Goal: Task Accomplishment & Management: Complete application form

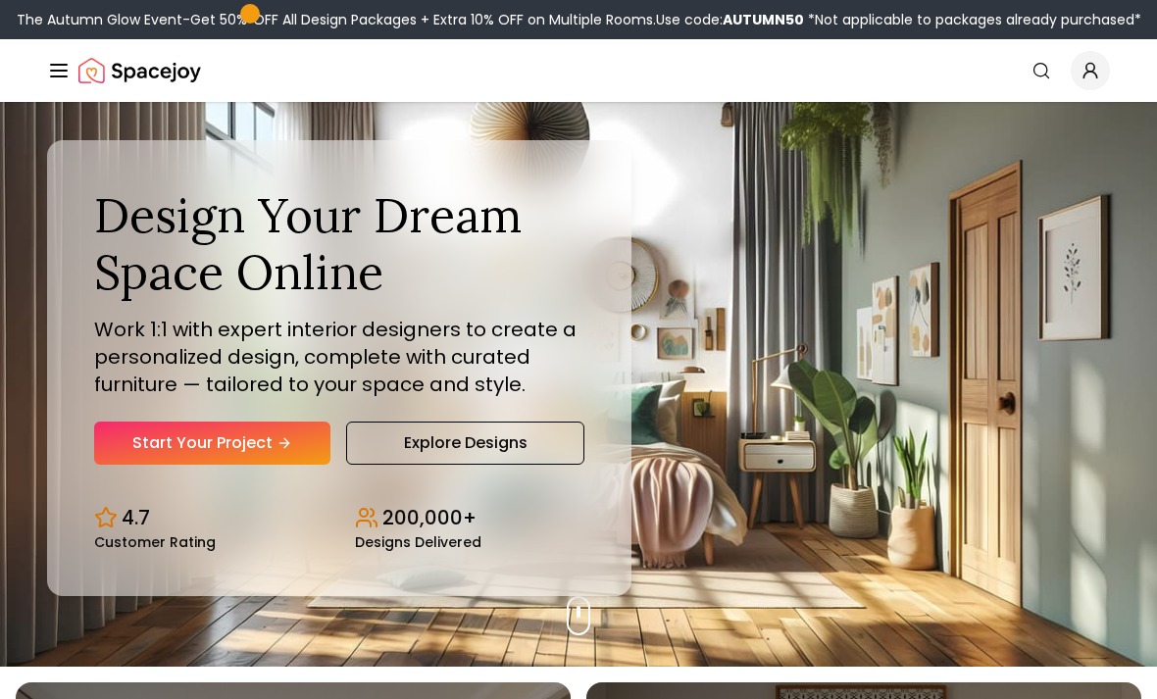
click at [281, 465] on link "Start Your Project" at bounding box center [212, 443] width 236 height 43
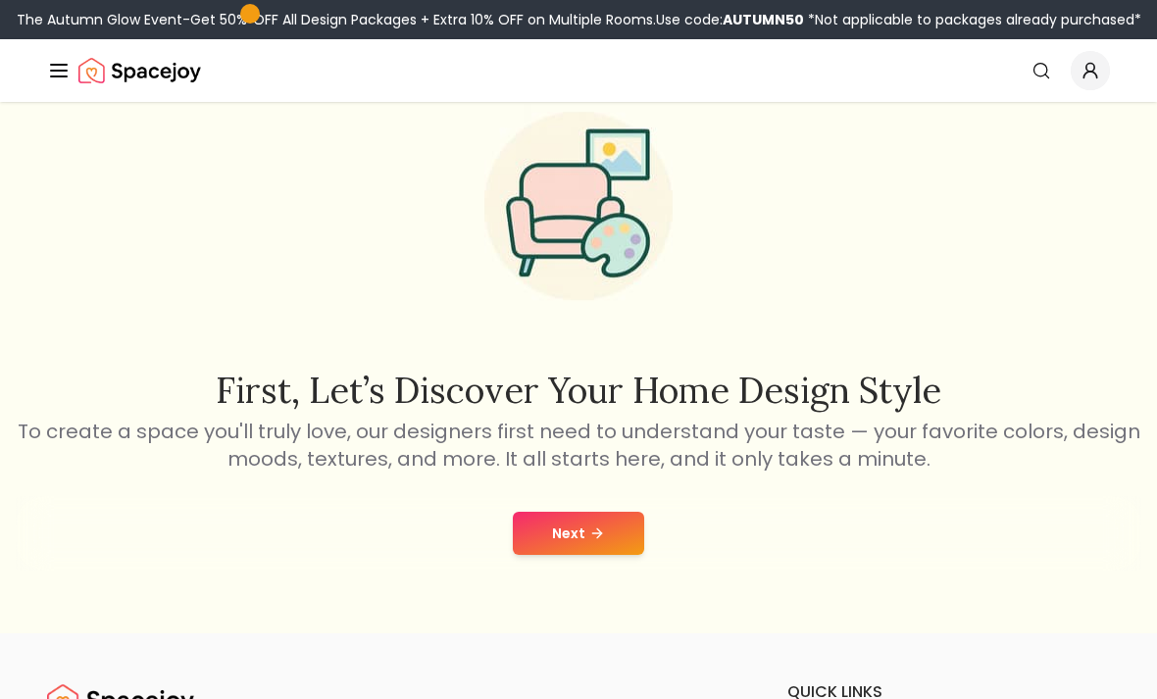
scroll to position [79, 0]
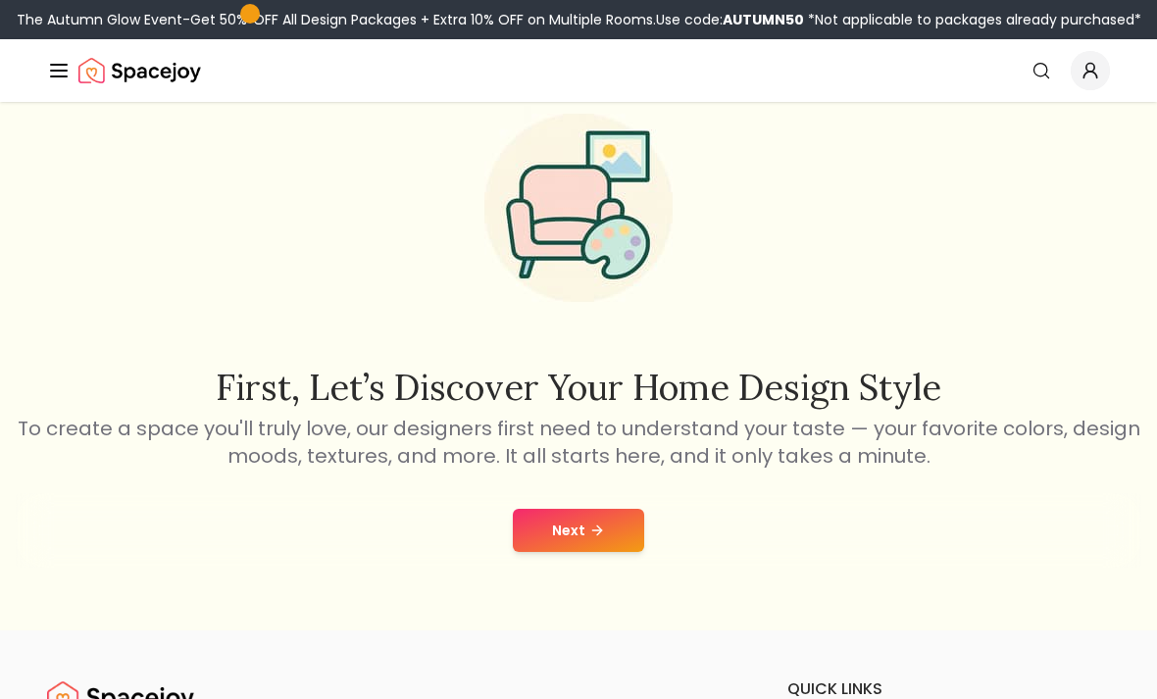
click at [595, 547] on button "Next" at bounding box center [578, 530] width 131 height 43
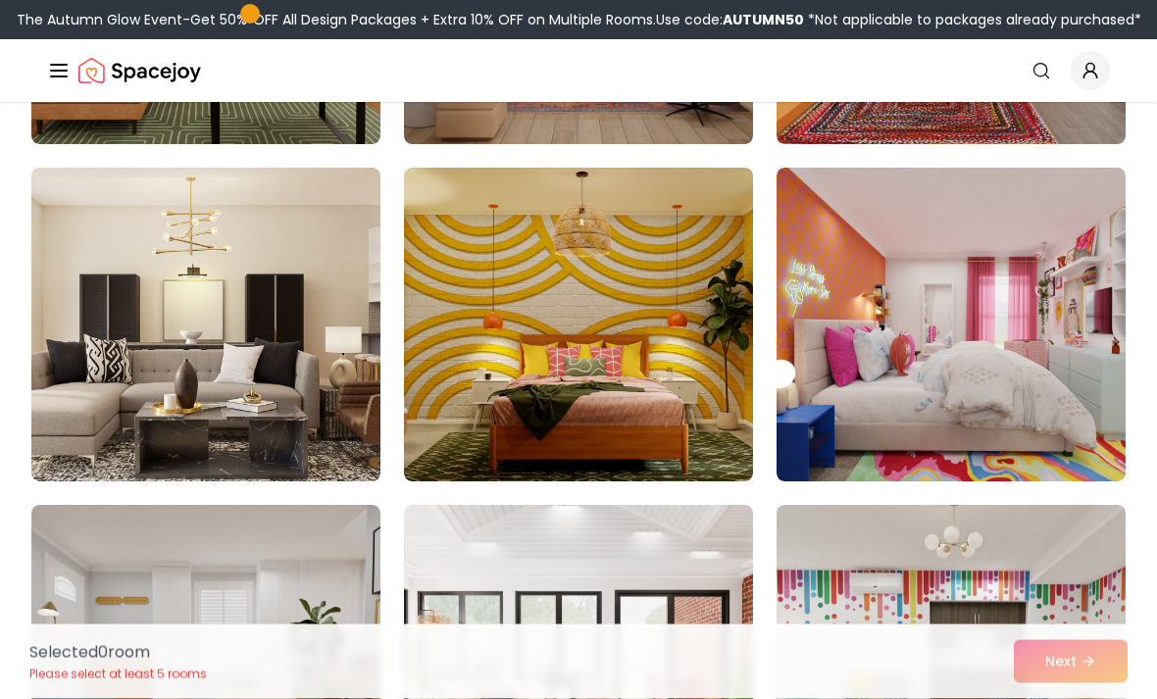
scroll to position [438, 0]
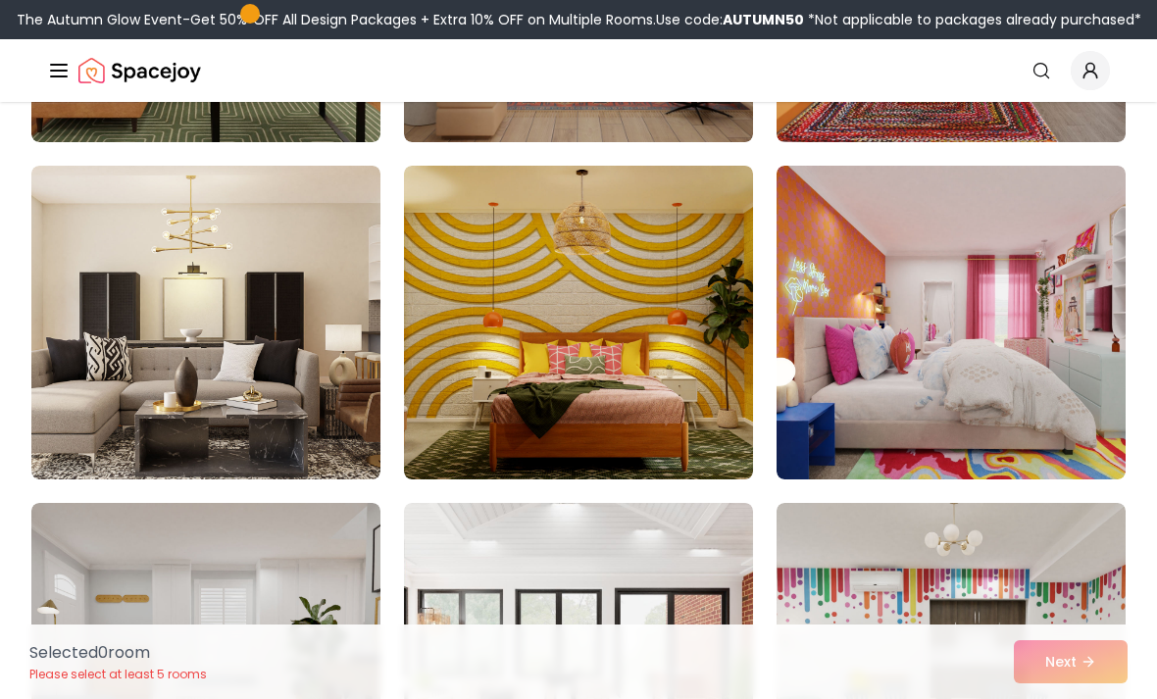
click at [307, 418] on img at bounding box center [205, 323] width 349 height 314
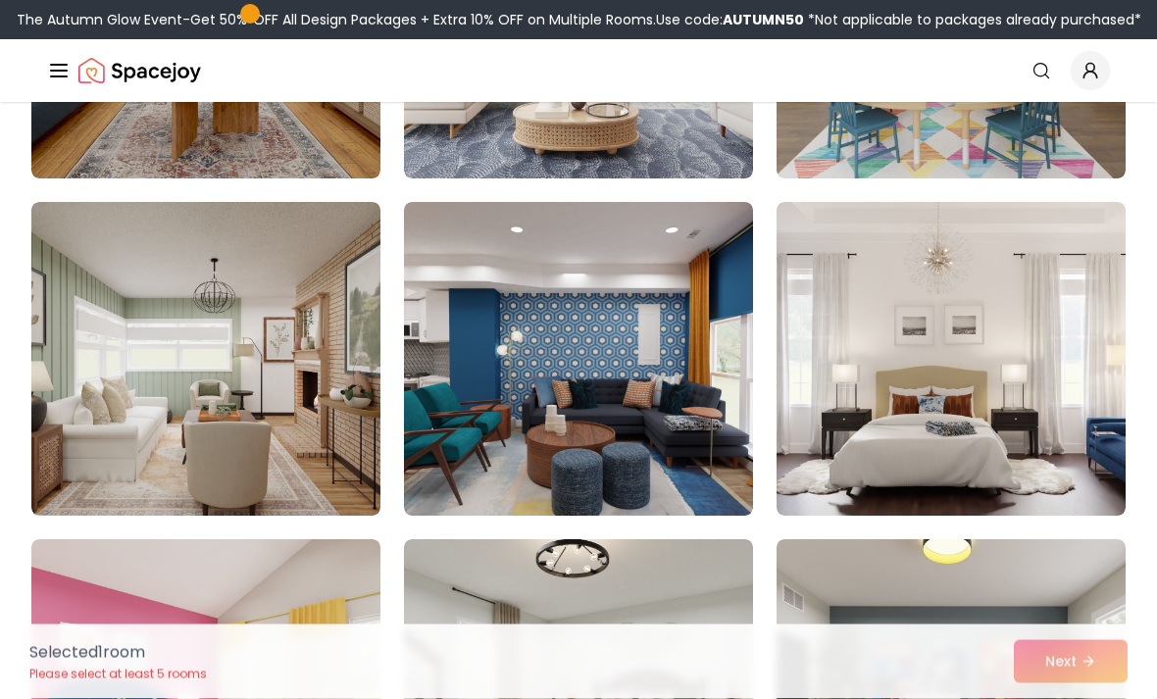
scroll to position [1101, 0]
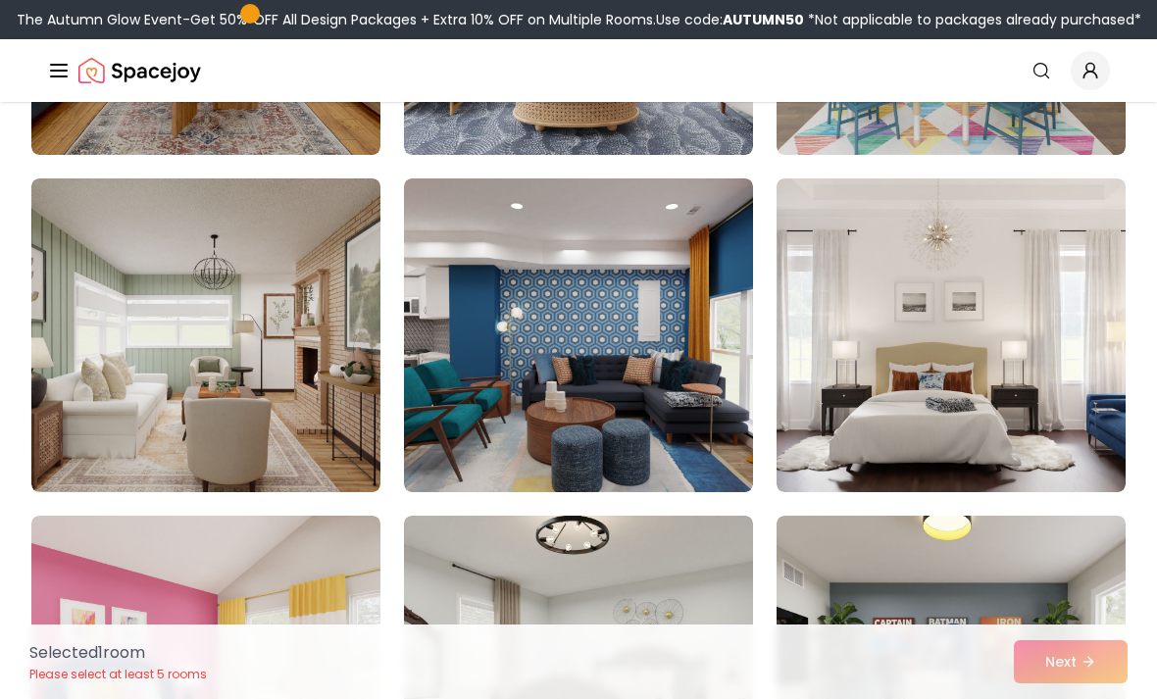
click at [328, 444] on img at bounding box center [205, 336] width 349 height 314
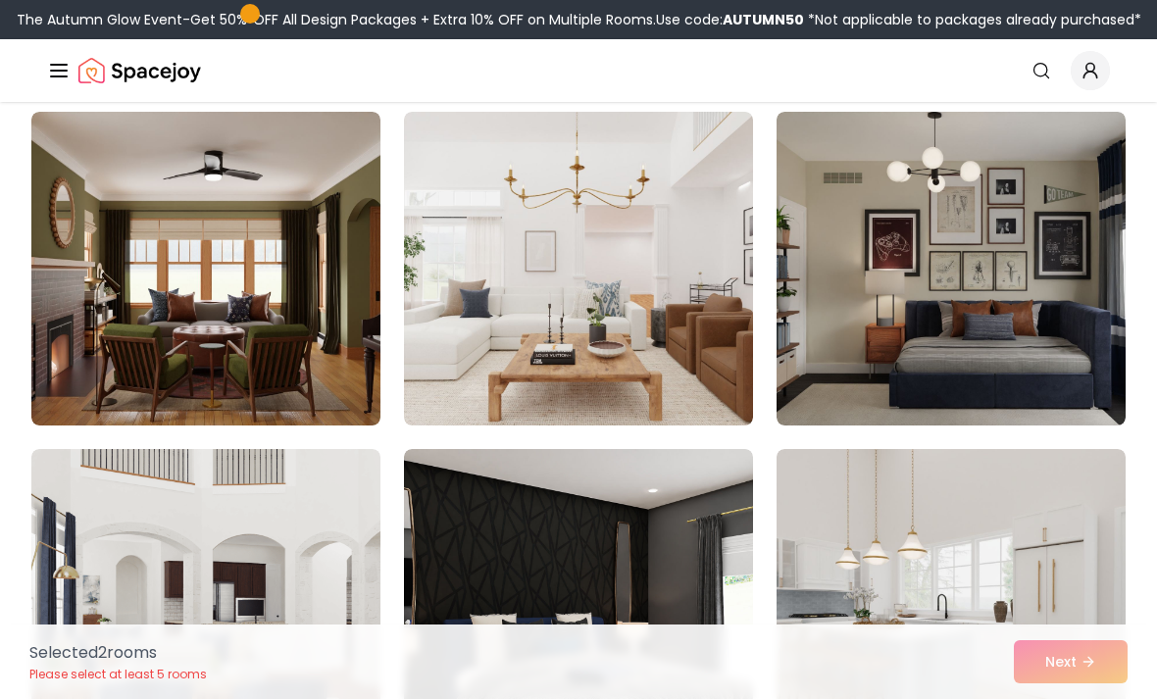
scroll to position [1842, 0]
click at [873, 380] on img at bounding box center [951, 269] width 349 height 314
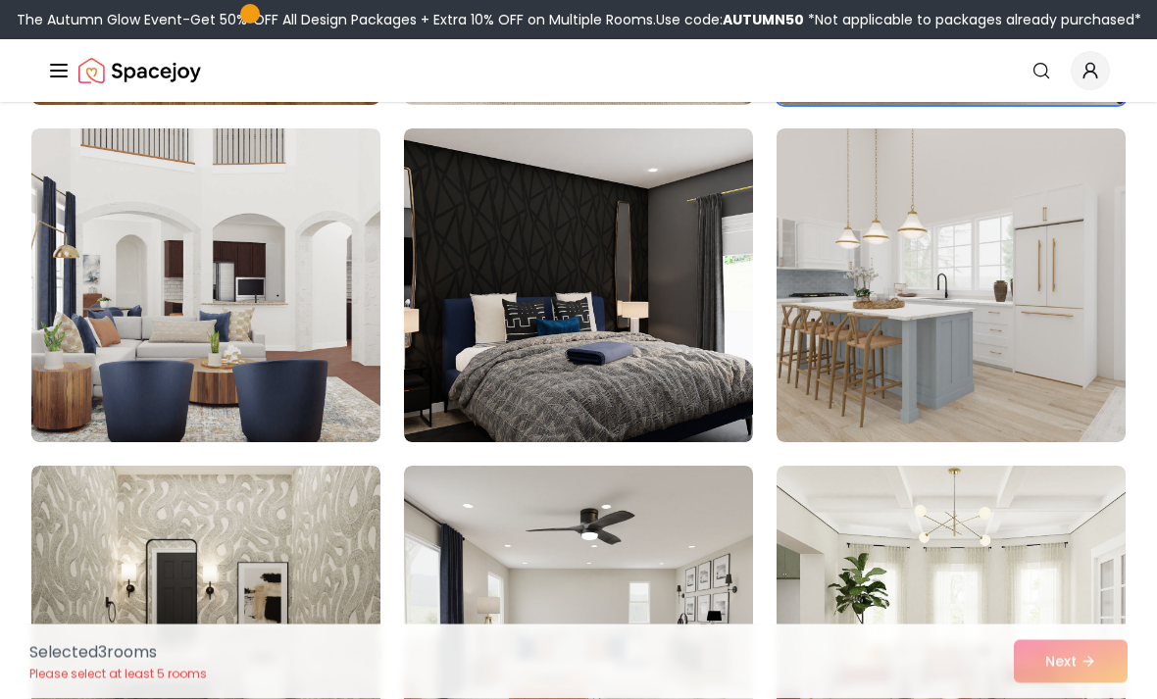
scroll to position [2162, 0]
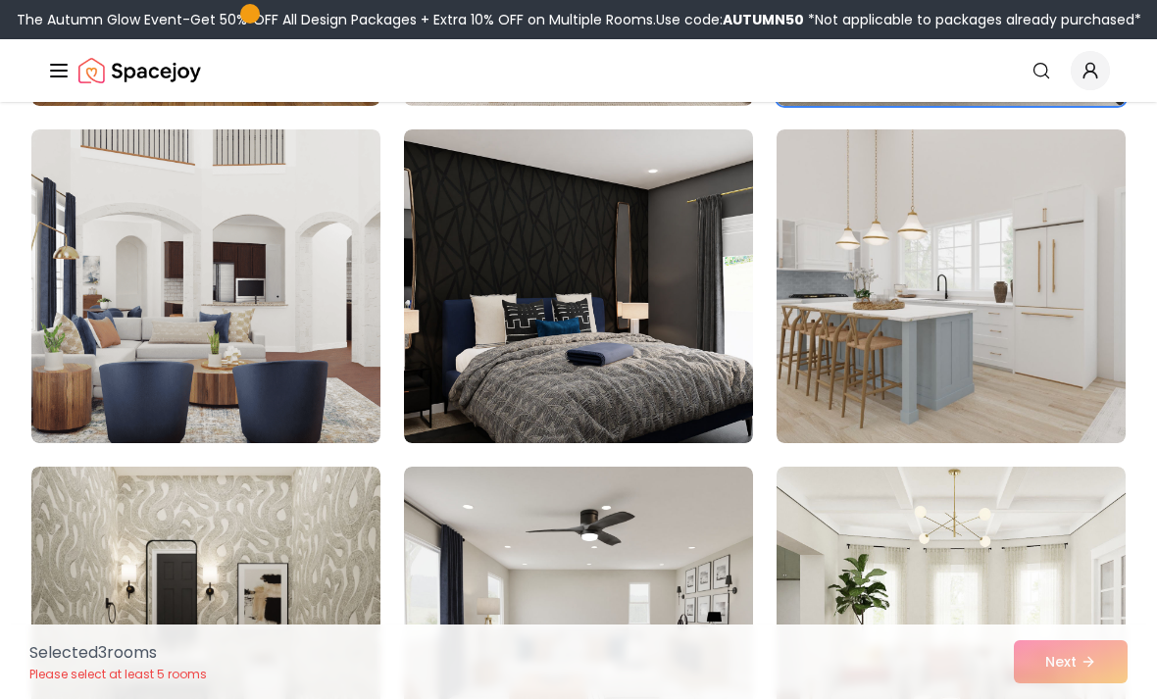
click at [840, 374] on img at bounding box center [951, 286] width 349 height 314
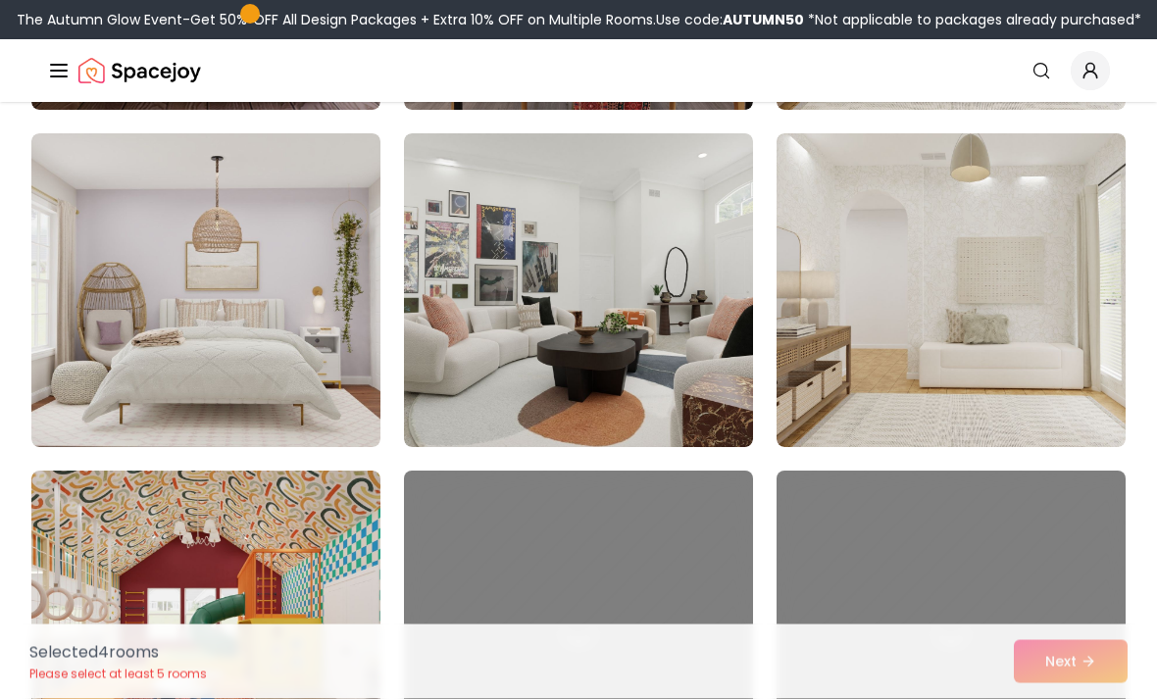
scroll to position [4183, 0]
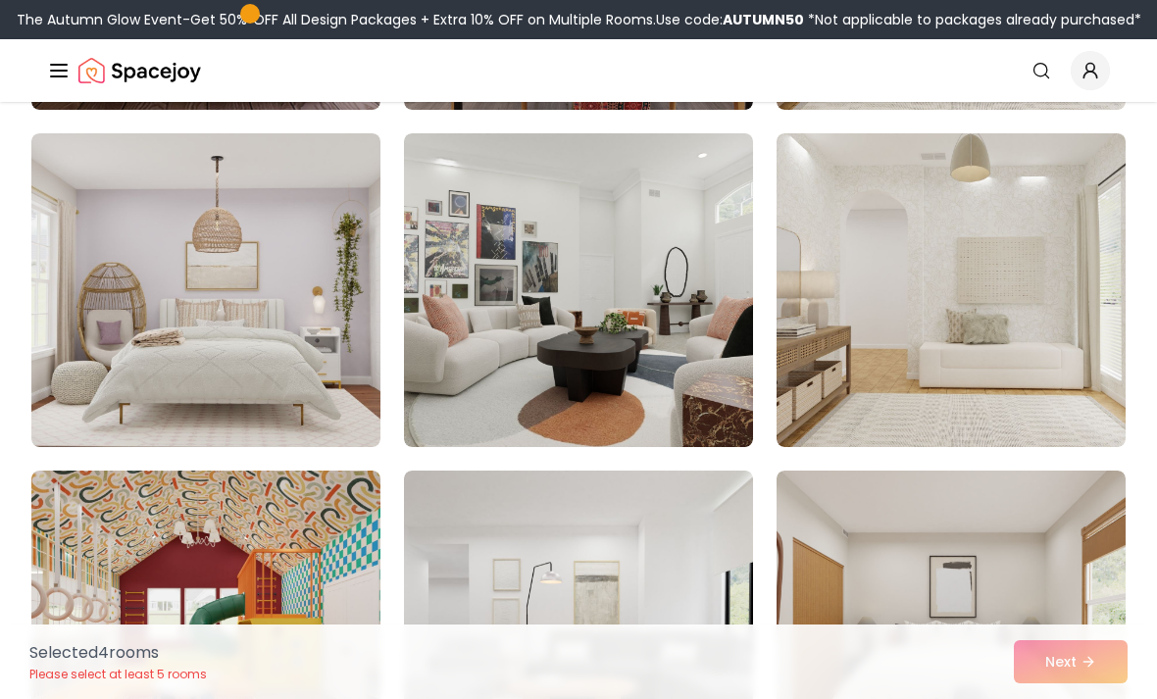
click at [340, 391] on img at bounding box center [205, 290] width 349 height 314
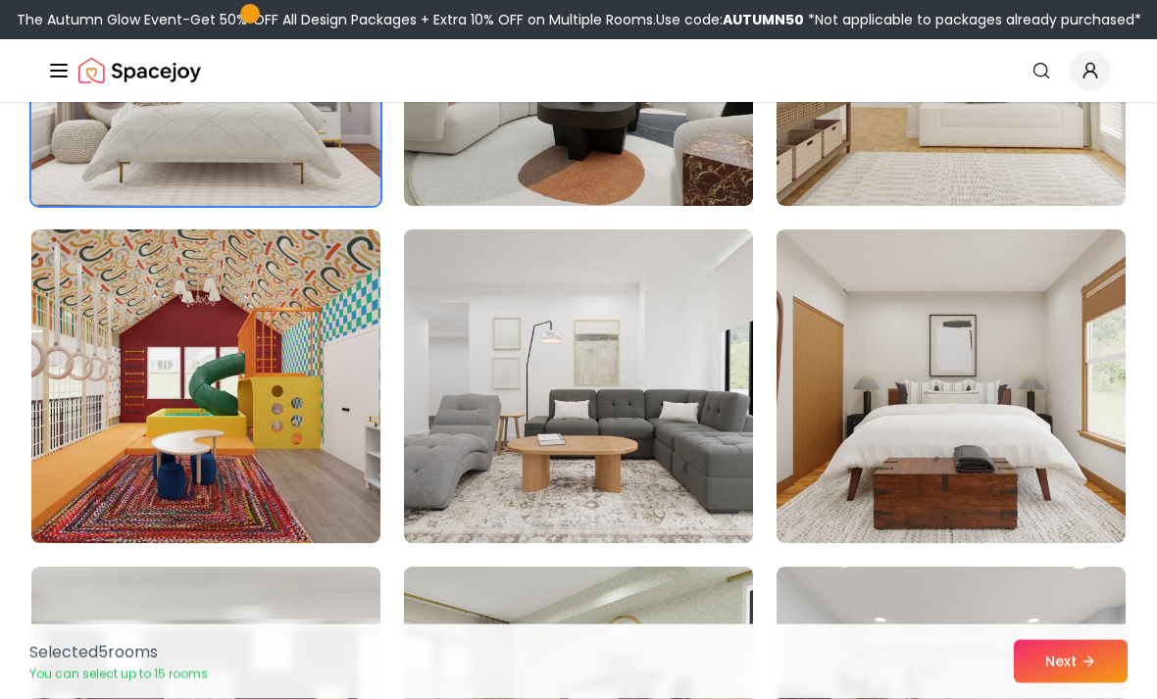
scroll to position [4427, 0]
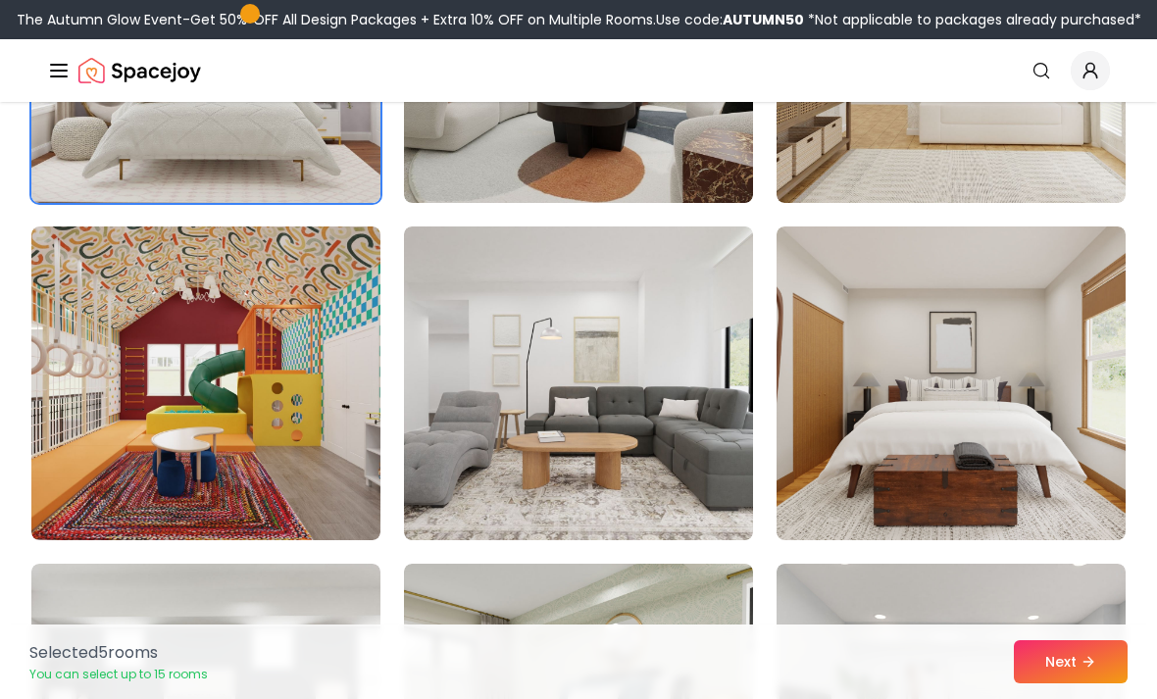
click at [1053, 684] on button "Next" at bounding box center [1071, 662] width 114 height 43
